Goal: Transaction & Acquisition: Purchase product/service

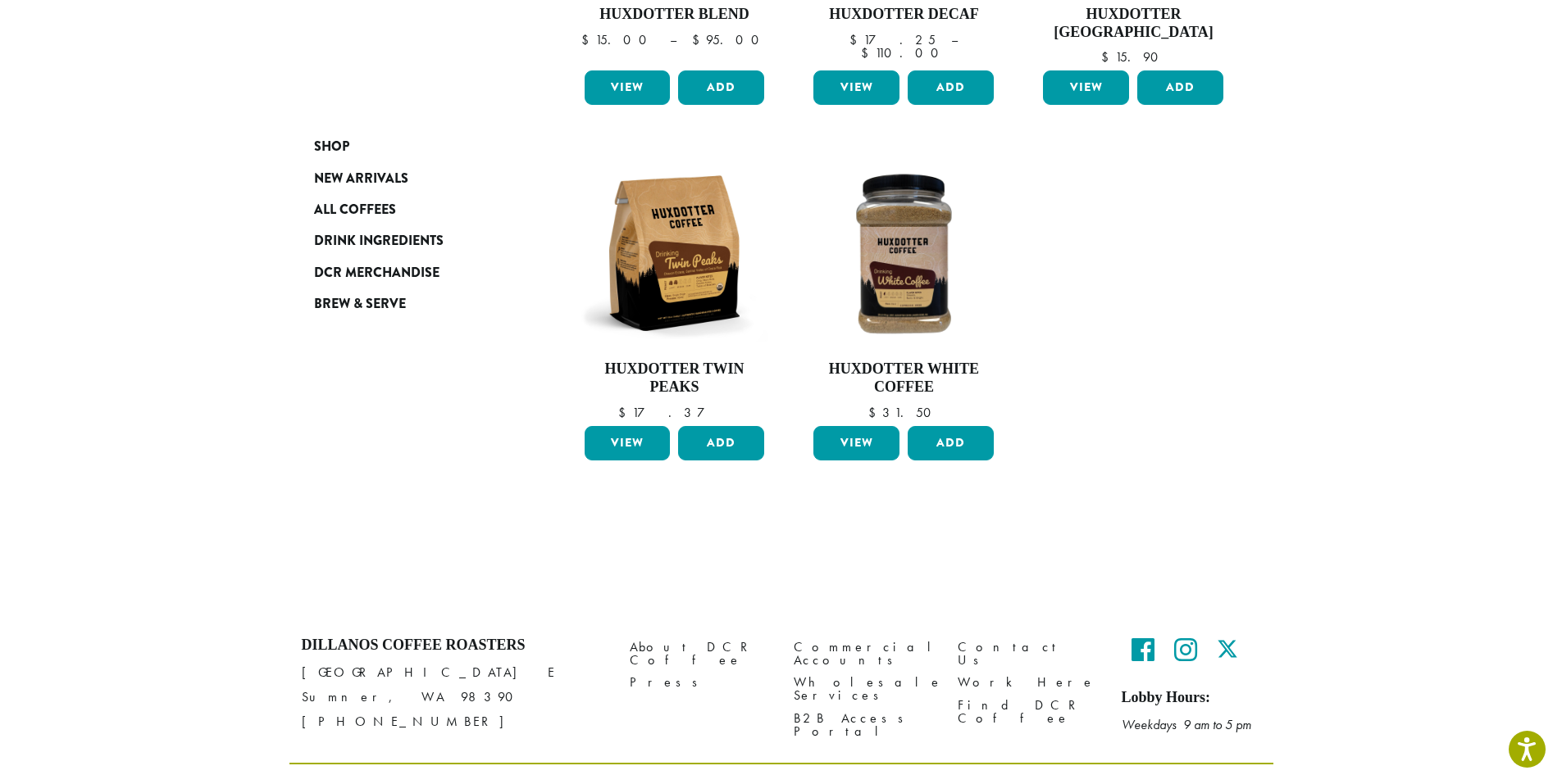
scroll to position [518, 0]
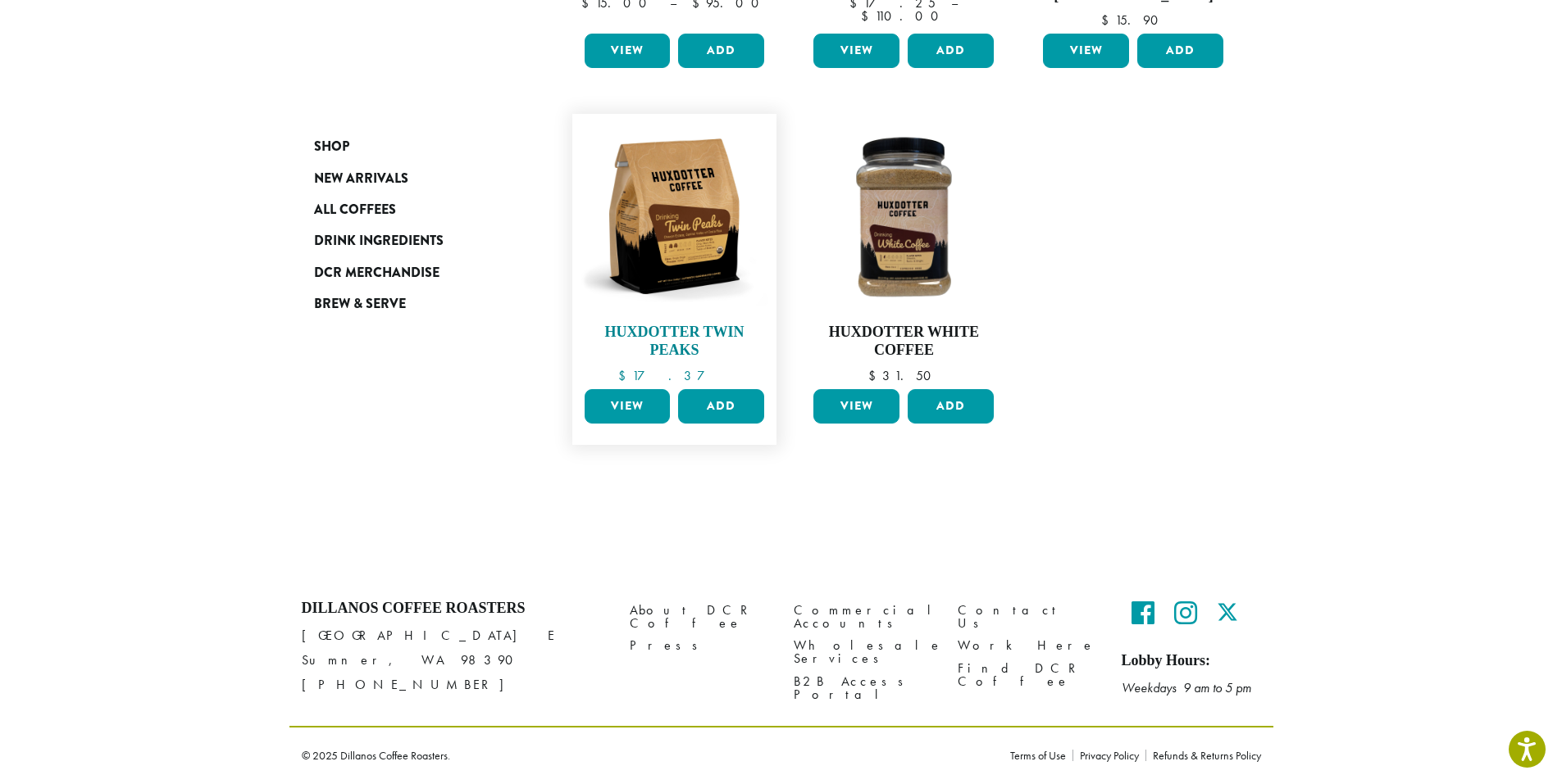
click at [681, 208] on img at bounding box center [673, 216] width 189 height 189
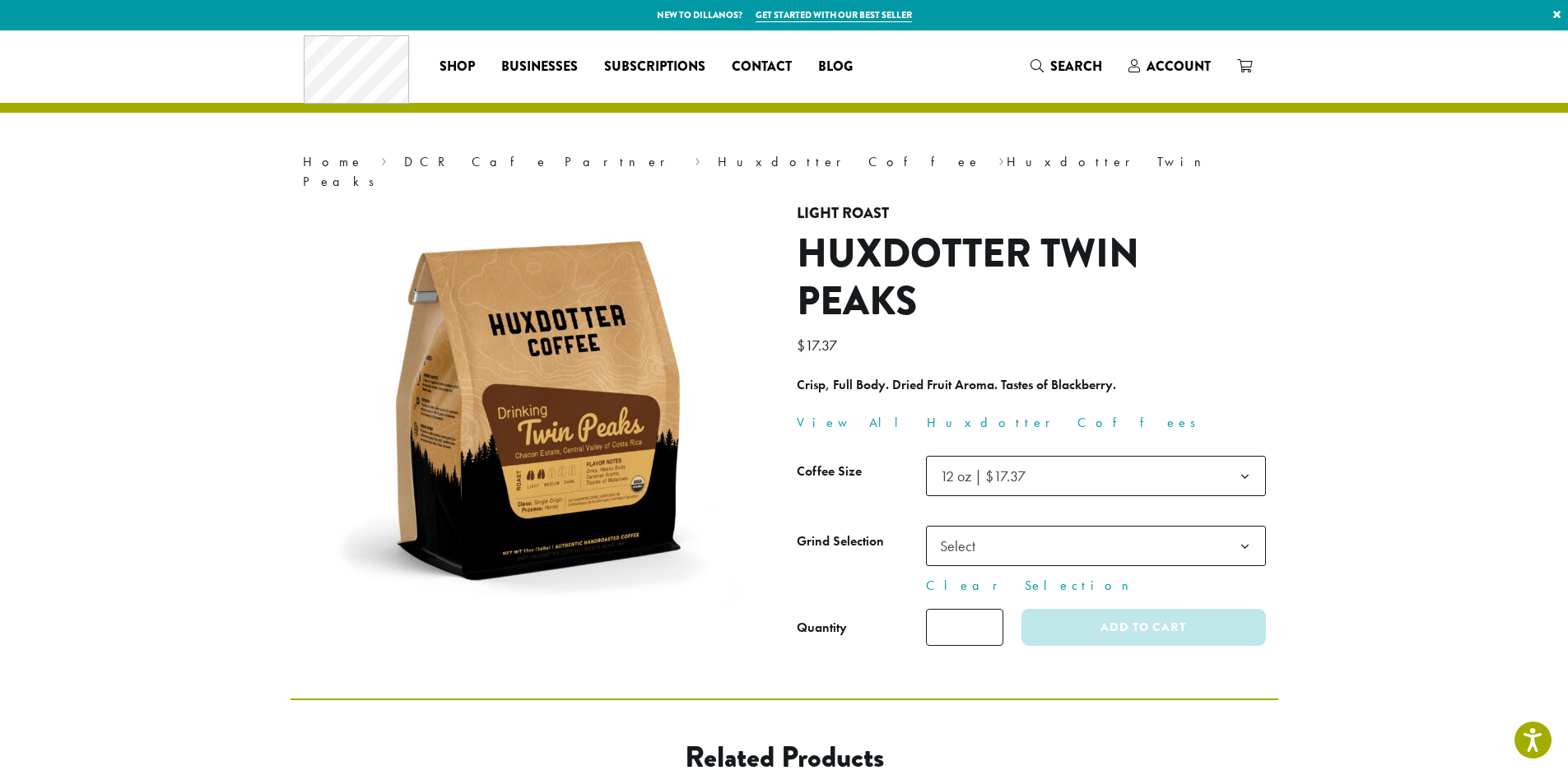
click at [996, 466] on span "12 oz | $17.37" at bounding box center [983, 476] width 86 height 19
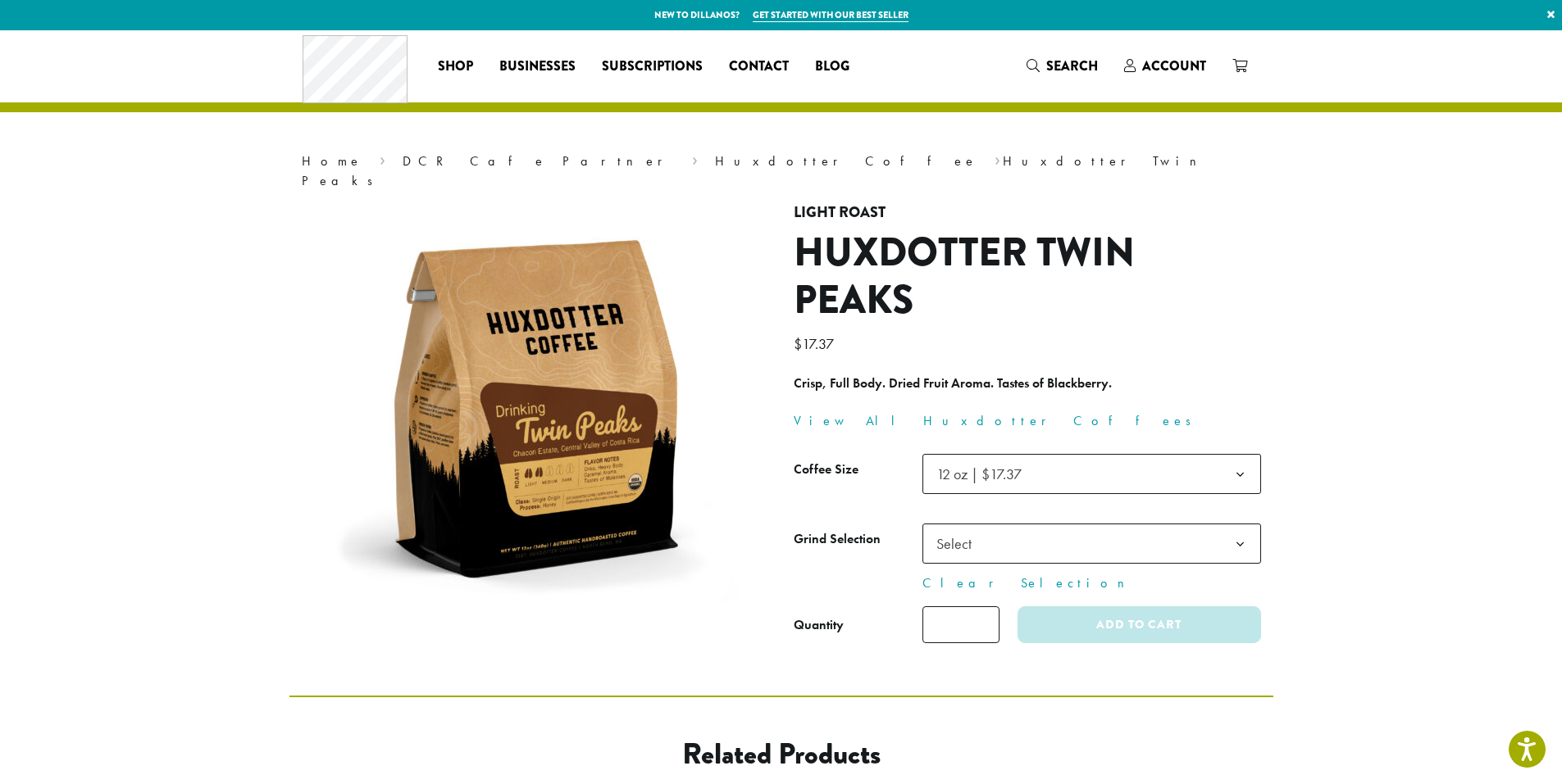
click at [1166, 333] on p "$ 17.37" at bounding box center [1027, 344] width 467 height 28
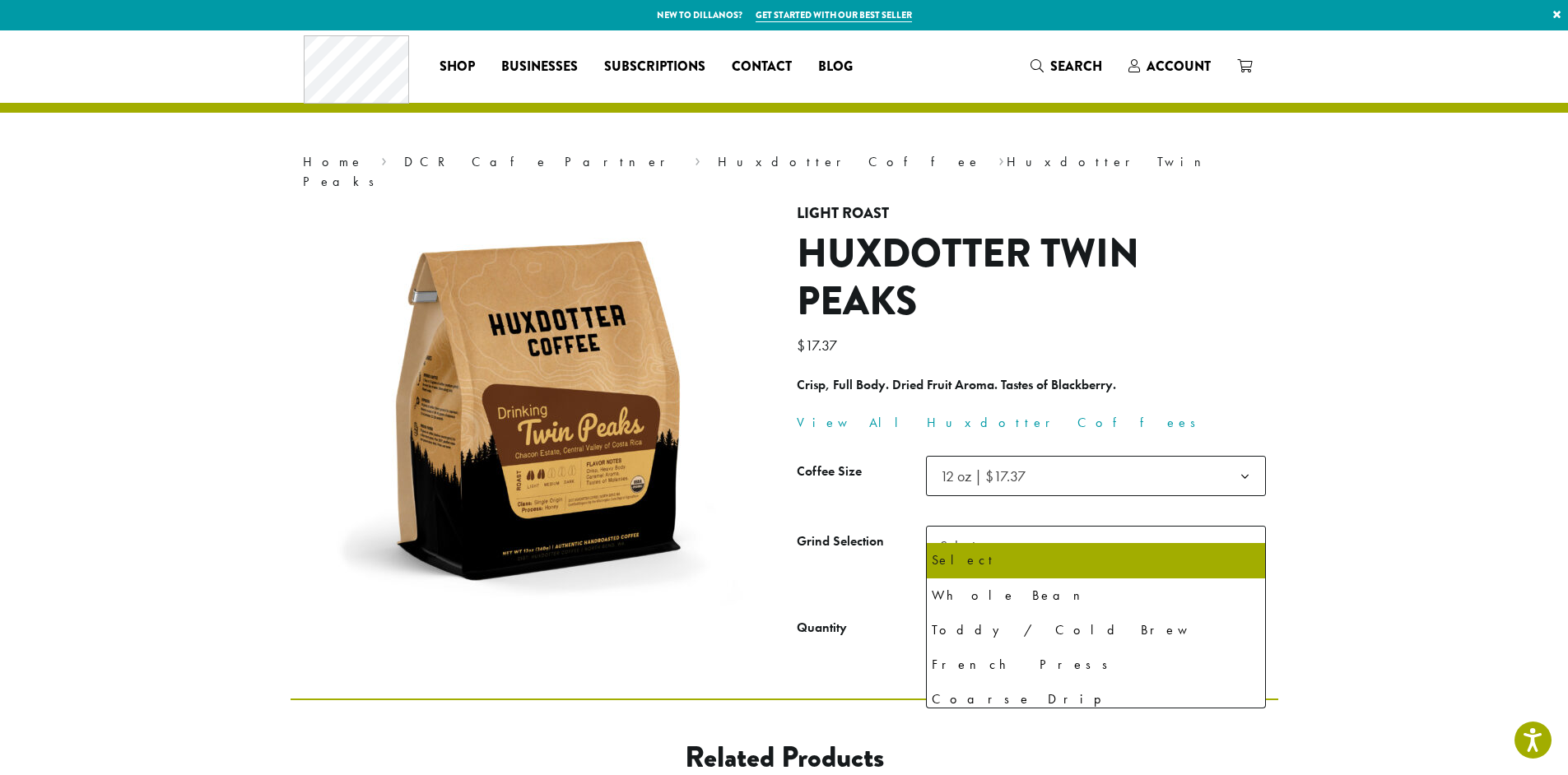
click at [1099, 531] on span "Select" at bounding box center [1095, 546] width 340 height 40
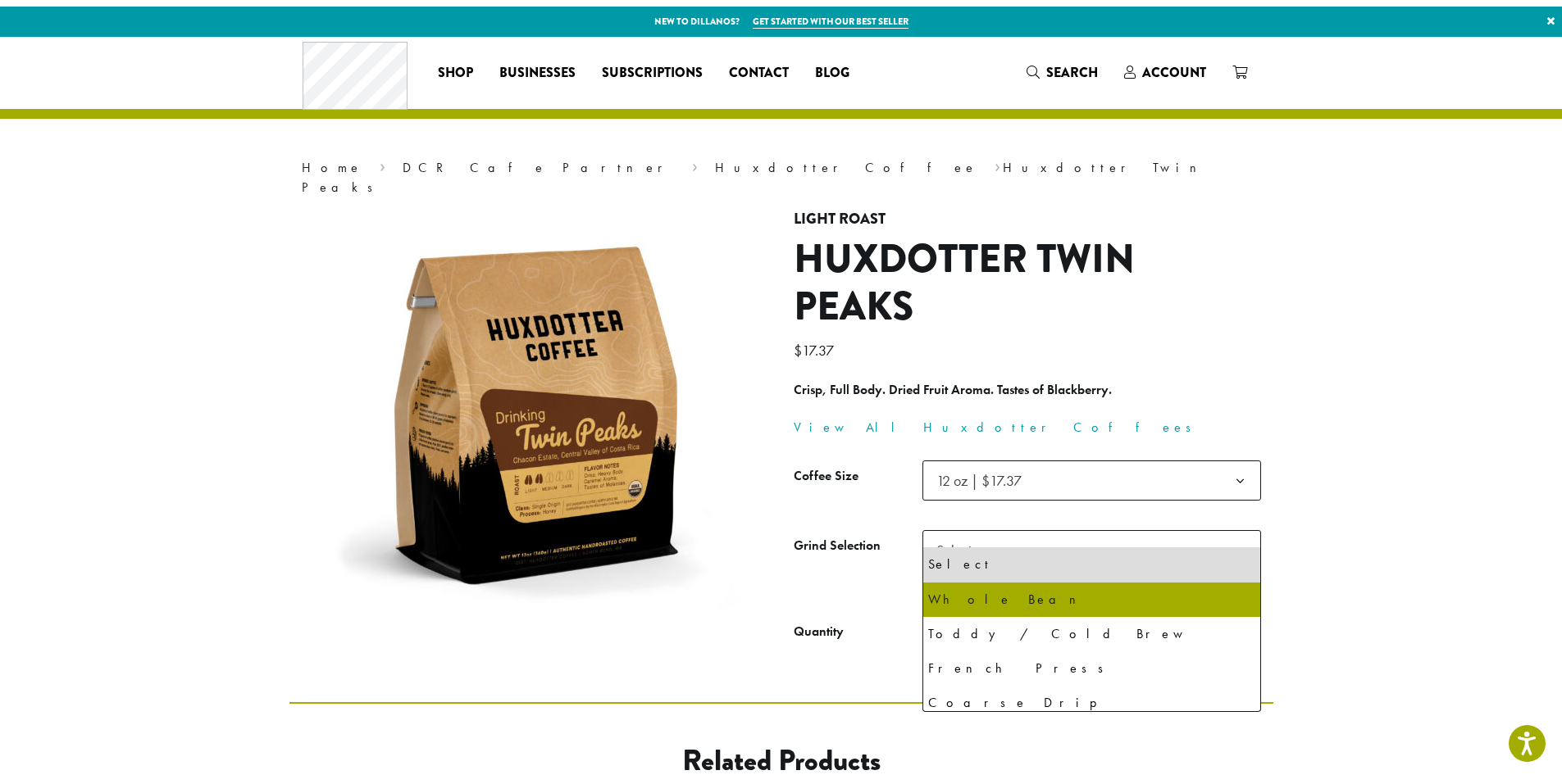
select select "**********"
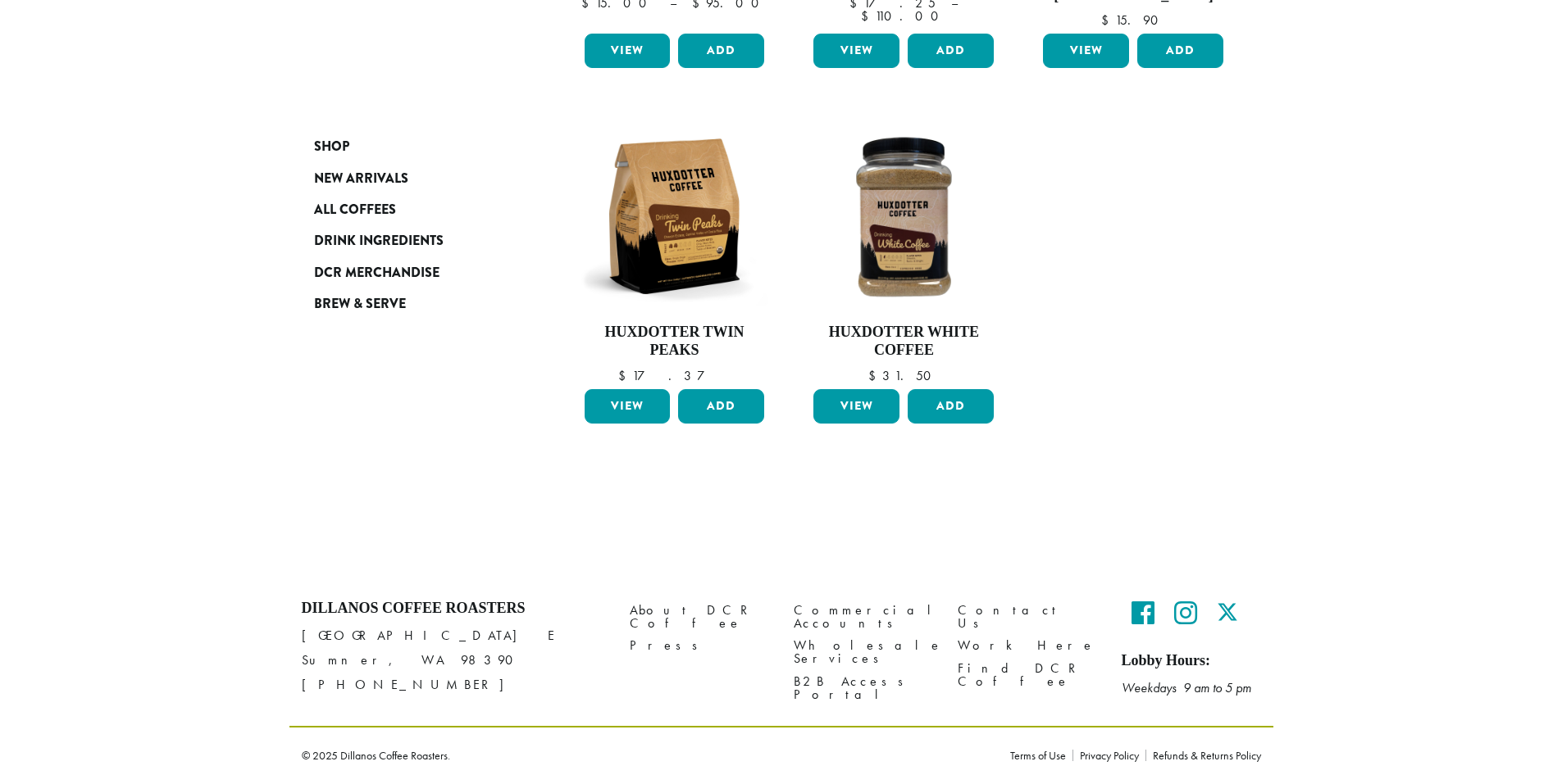
scroll to position [518, 0]
